Goal: Task Accomplishment & Management: Complete application form

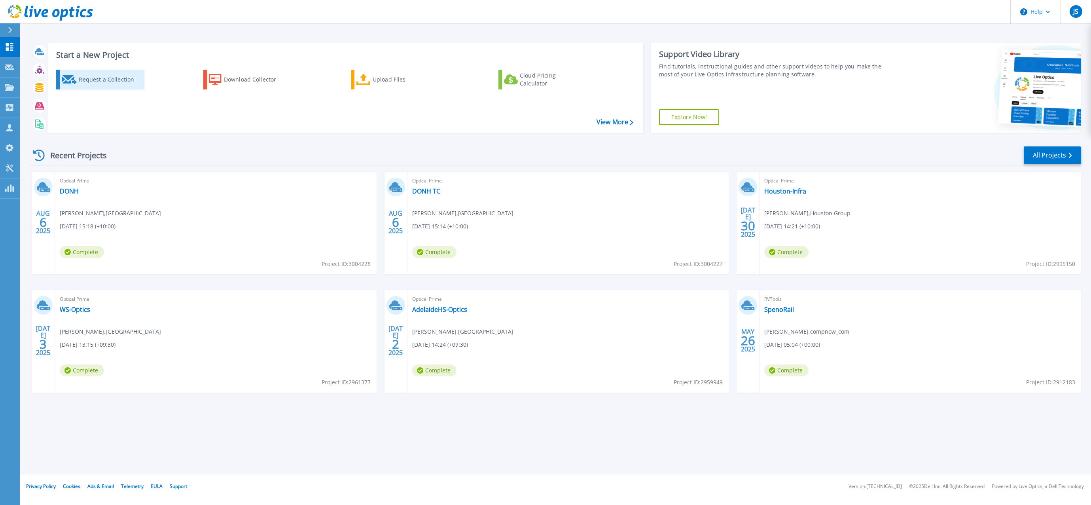
click at [102, 77] on div "Request a Collection" at bounding box center [110, 80] width 63 height 16
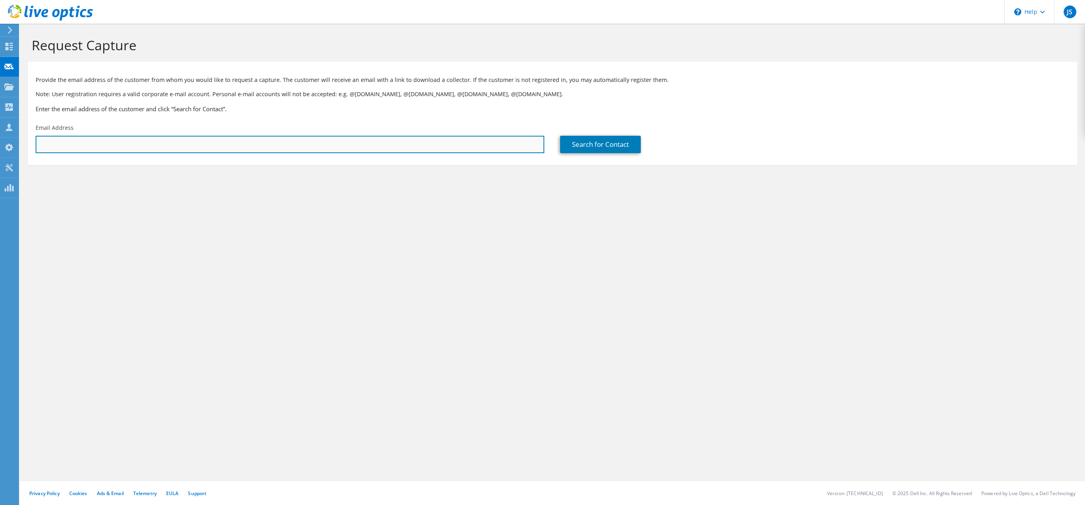
click at [63, 148] on input "text" at bounding box center [290, 144] width 509 height 17
paste input "[EMAIL_ADDRESS][PERSON_NAME][DOMAIN_NAME]"
type input "[EMAIL_ADDRESS][PERSON_NAME][DOMAIN_NAME]"
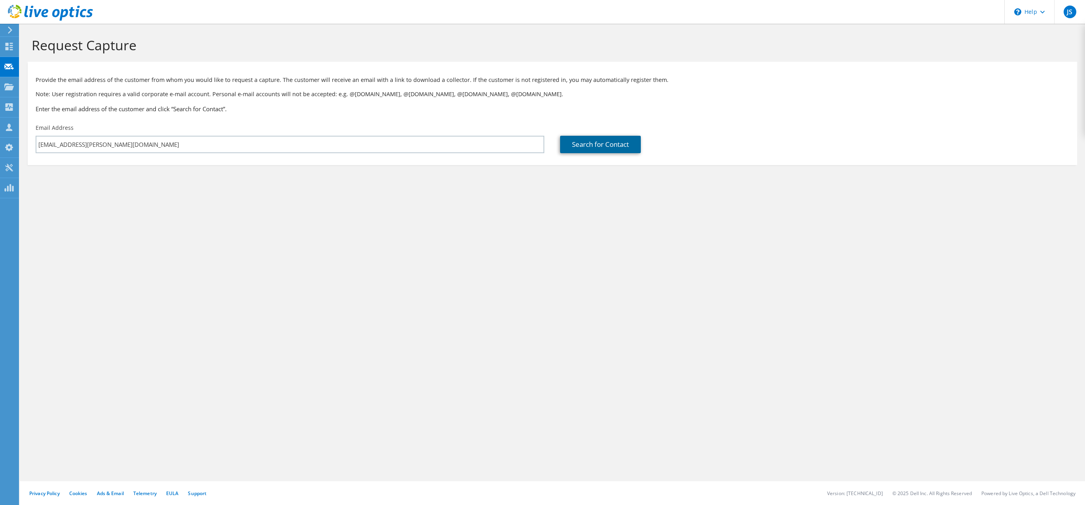
click at [590, 144] on link "Search for Contact" at bounding box center [600, 144] width 81 height 17
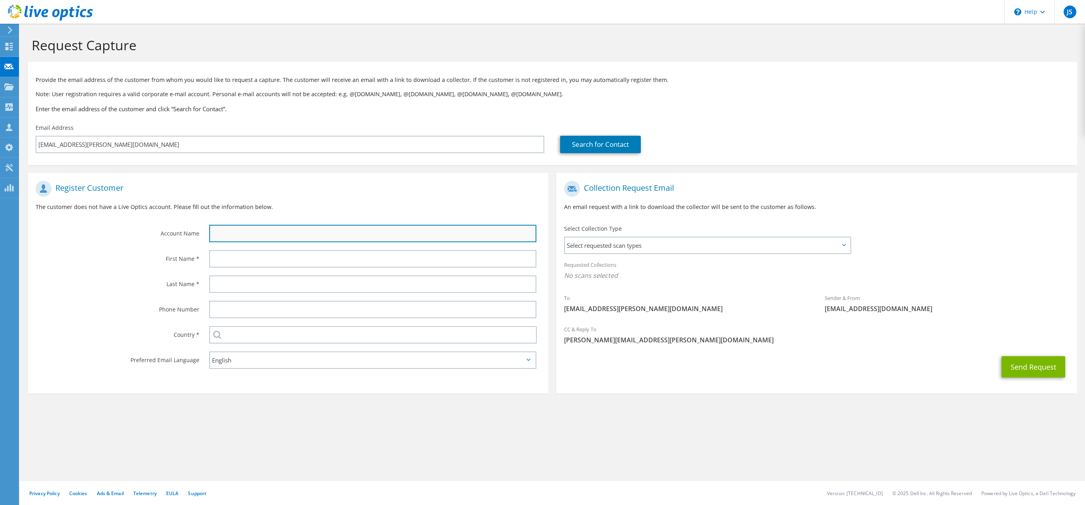
click at [232, 238] on input "text" at bounding box center [373, 233] width 328 height 17
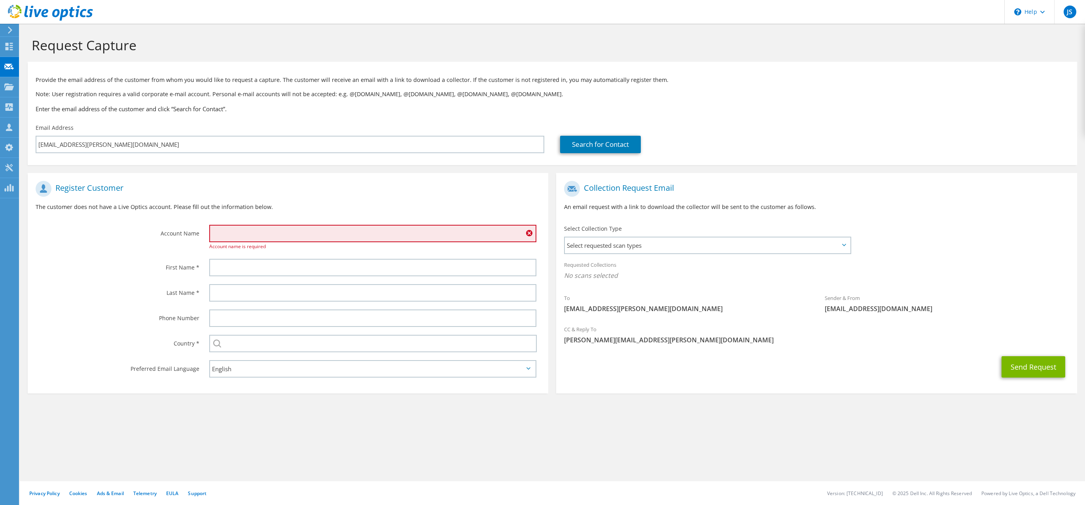
paste input "Australian Institute of Music"
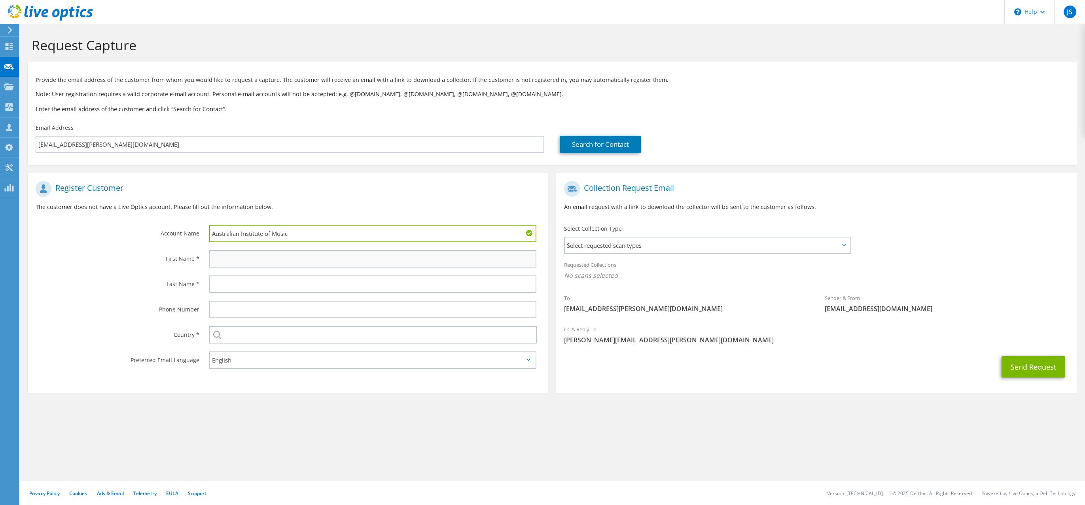
type input "Australian Institute of Music"
click at [268, 256] on input "text" at bounding box center [373, 258] width 328 height 17
type input "Sandon"
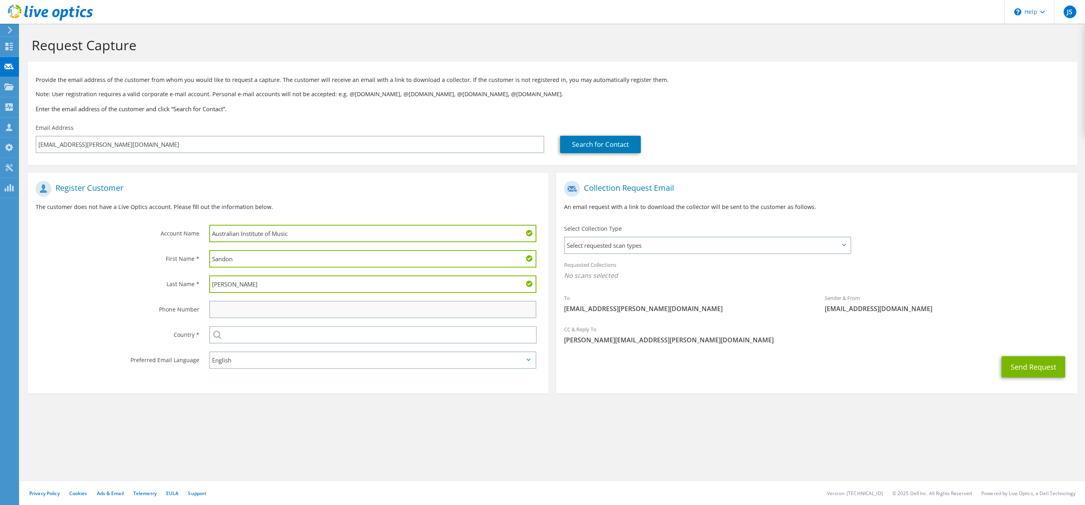
type input "[PERSON_NAME]"
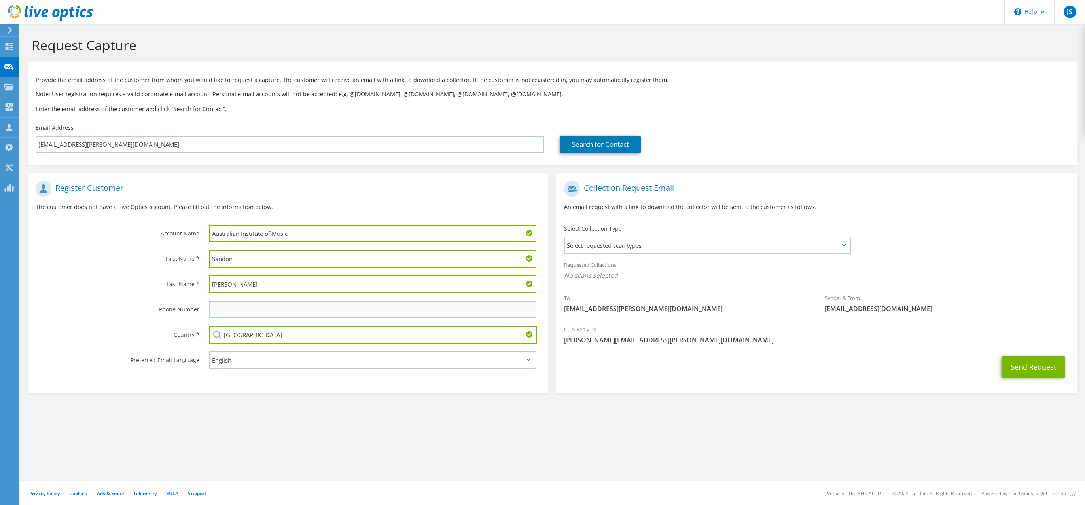
type input "[GEOGRAPHIC_DATA]"
click at [646, 245] on span "Select requested scan types" at bounding box center [707, 245] width 285 height 16
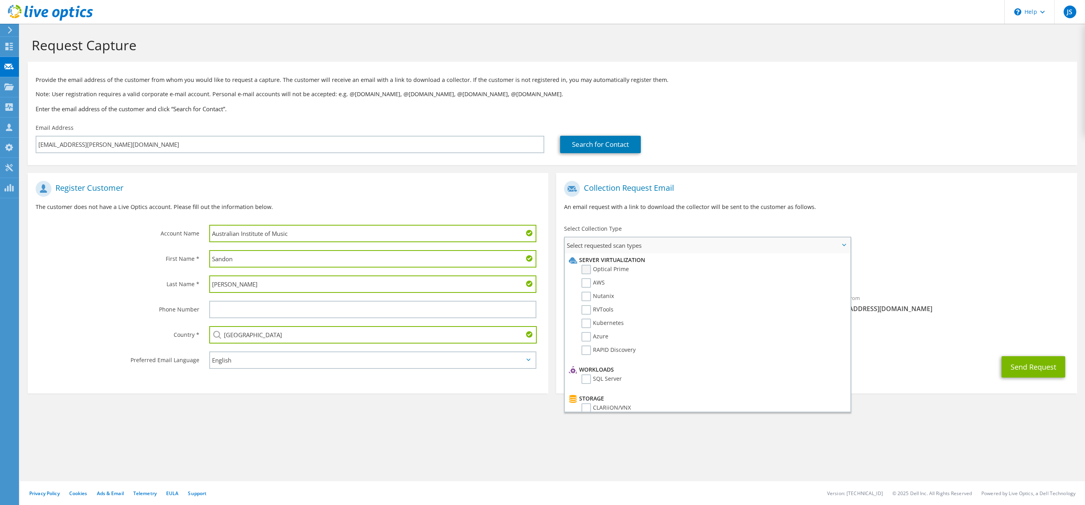
click at [588, 269] on label "Optical Prime" at bounding box center [605, 269] width 47 height 9
click at [0, 0] on input "Optical Prime" at bounding box center [0, 0] width 0 height 0
click at [700, 224] on div "Select Collection Type Select requested scan types Server Virtualization Optica…" at bounding box center [708, 239] width 304 height 36
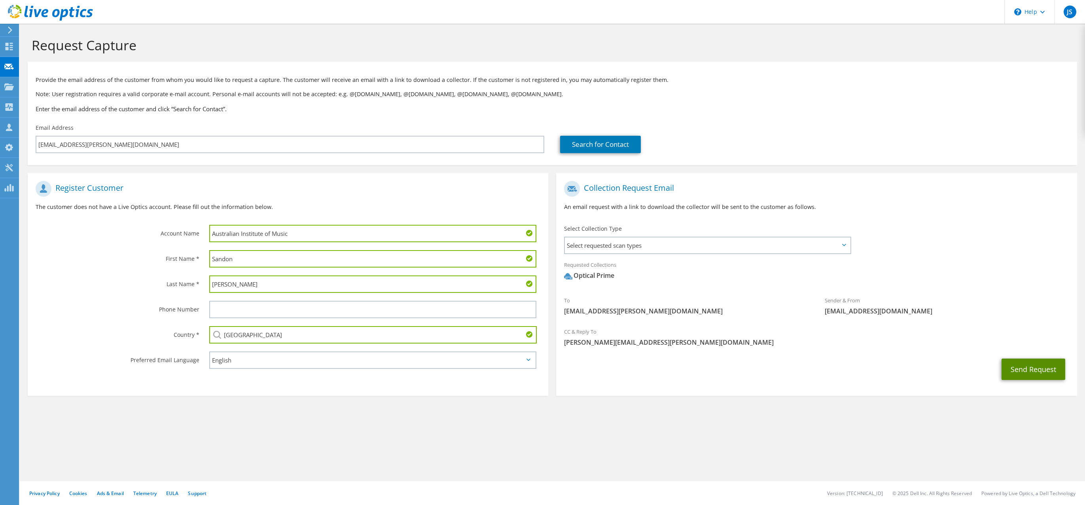
click at [1029, 369] on button "Send Request" at bounding box center [1034, 369] width 64 height 21
